Goal: Information Seeking & Learning: Learn about a topic

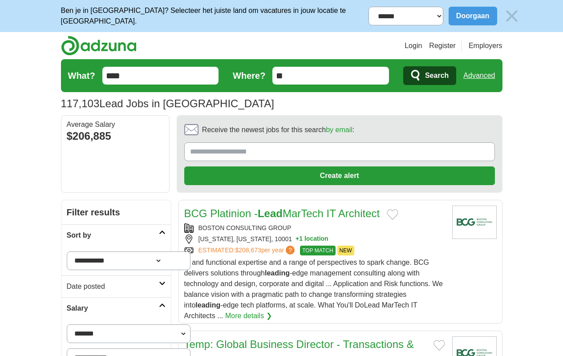
scroll to position [1223, 0]
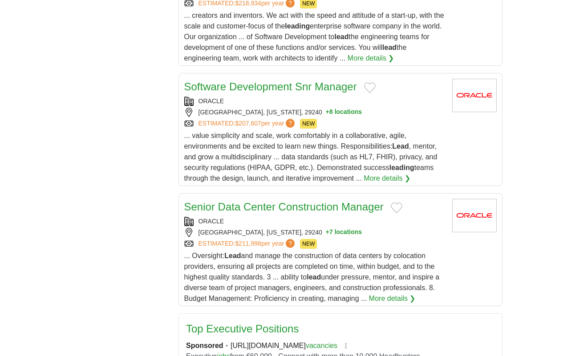
scroll to position [0, 0]
